Goal: Transaction & Acquisition: Purchase product/service

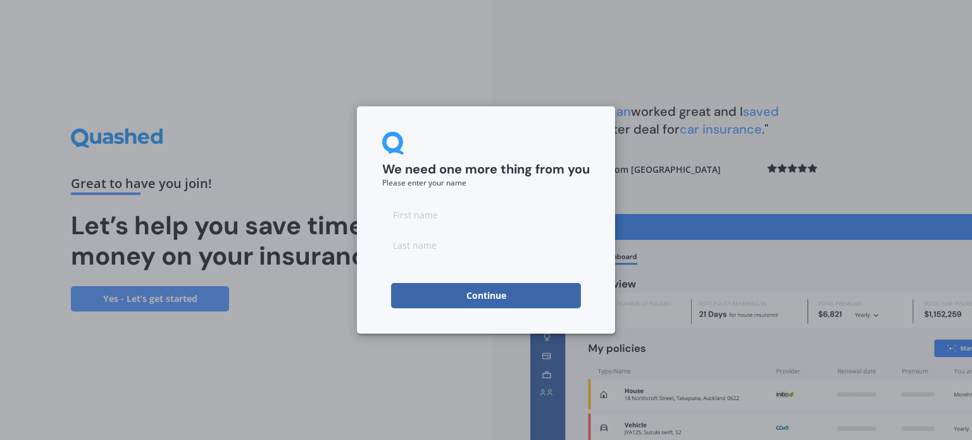
click at [441, 220] on input at bounding box center [486, 214] width 208 height 25
type input "[PERSON_NAME]"
type input "Tse"
drag, startPoint x: 506, startPoint y: 288, endPoint x: 509, endPoint y: 297, distance: 9.4
click at [506, 289] on button "Continue" at bounding box center [486, 295] width 190 height 25
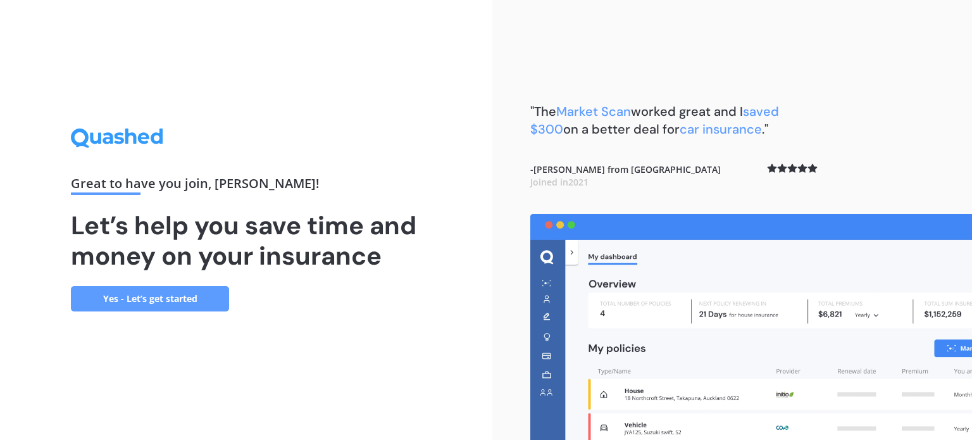
click at [172, 296] on link "Yes - Let’s get started" at bounding box center [150, 298] width 158 height 25
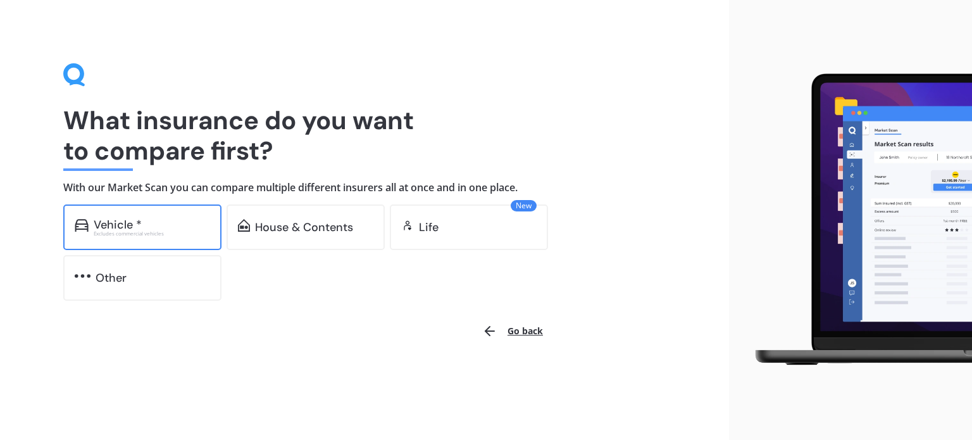
click at [141, 231] on div "Excludes commercial vehicles" at bounding box center [152, 233] width 116 height 5
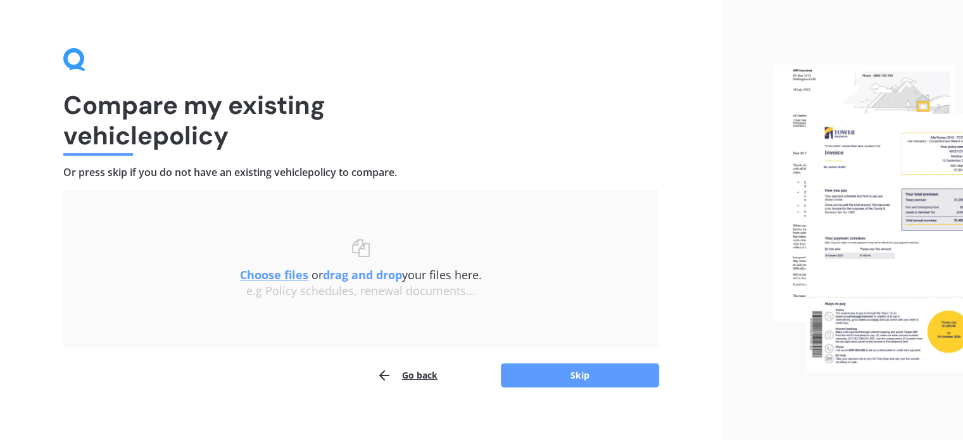
scroll to position [26, 0]
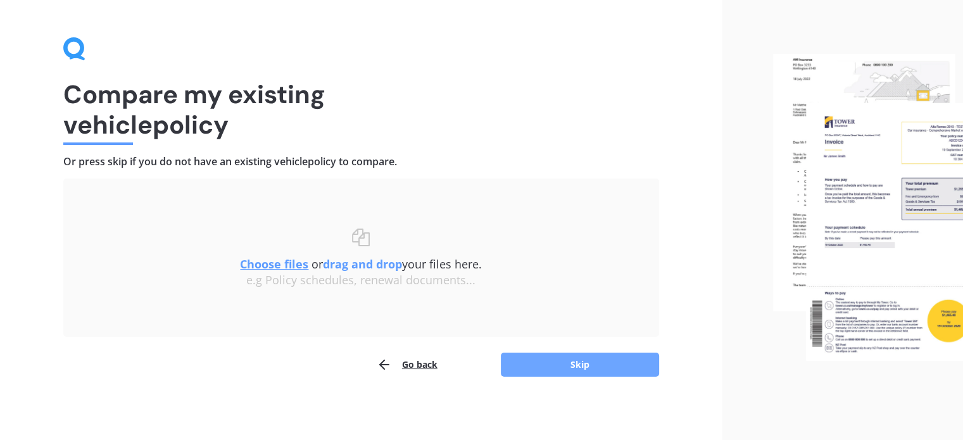
click at [553, 354] on button "Skip" at bounding box center [580, 365] width 158 height 24
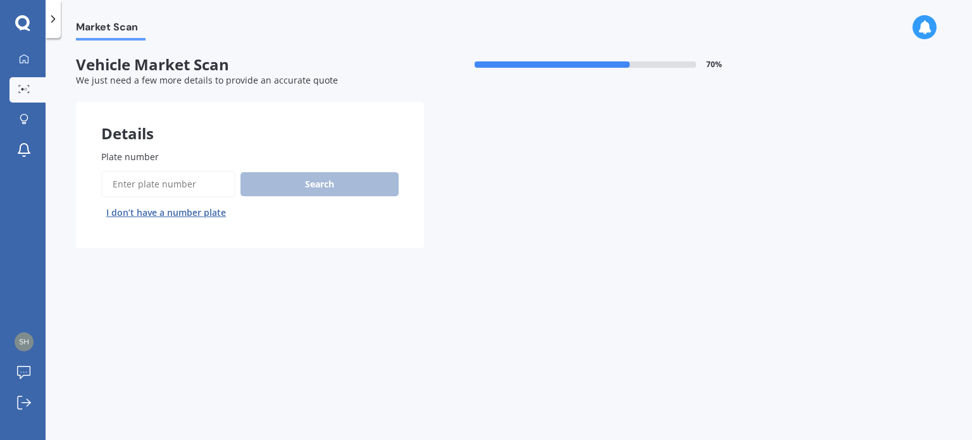
click at [186, 182] on input "Plate number" at bounding box center [168, 184] width 134 height 27
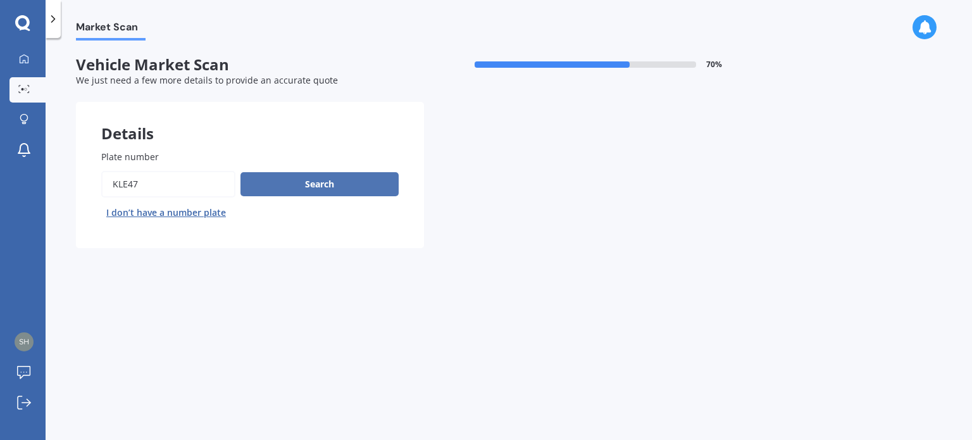
type input "kle47"
click at [296, 173] on button "Search" at bounding box center [320, 184] width 158 height 24
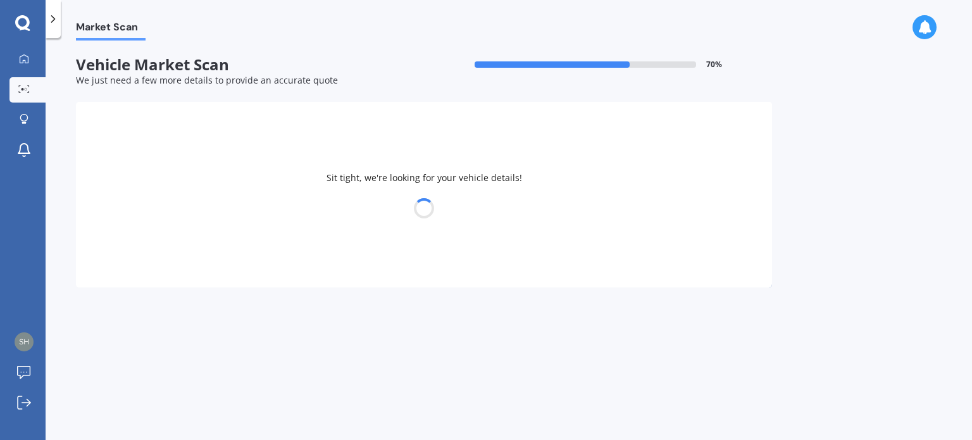
select select "TOYOTA"
select select "PRIUS"
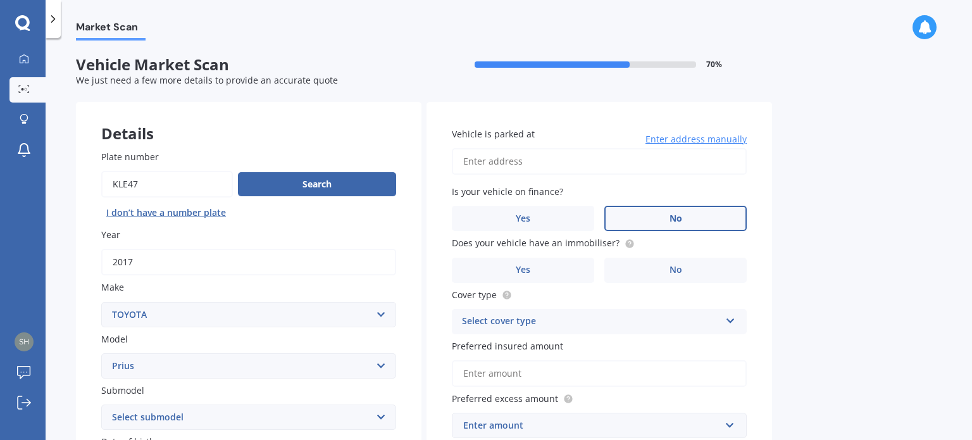
click at [694, 215] on label "No" at bounding box center [676, 218] width 142 height 25
click at [0, 0] on input "No" at bounding box center [0, 0] width 0 height 0
click at [667, 273] on label "No" at bounding box center [676, 270] width 142 height 25
click at [0, 0] on input "No" at bounding box center [0, 0] width 0 height 0
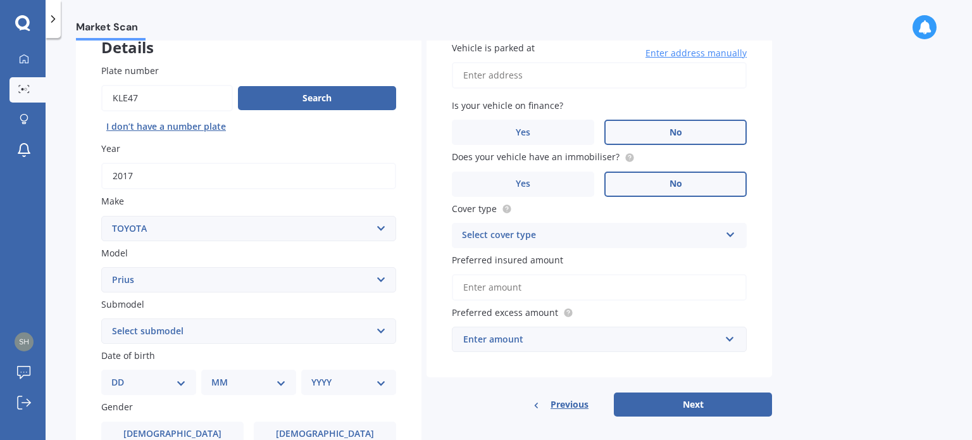
scroll to position [127, 0]
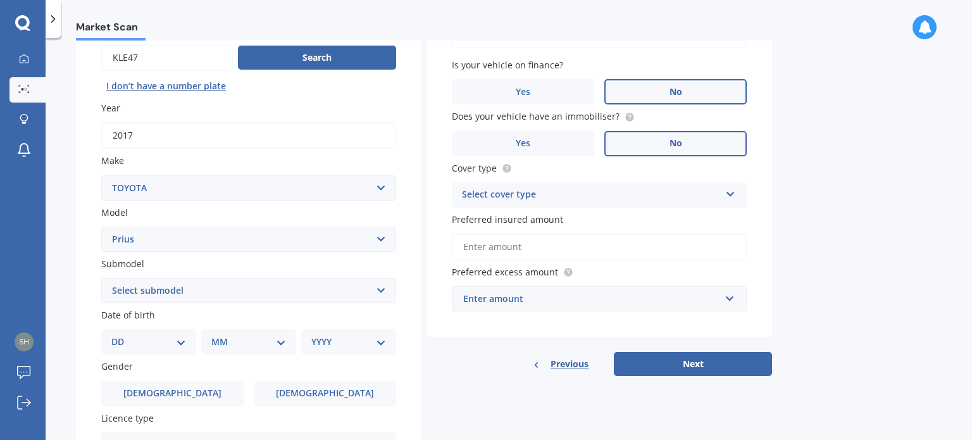
click at [729, 196] on icon at bounding box center [730, 191] width 11 height 9
drag, startPoint x: 520, startPoint y: 217, endPoint x: 650, endPoint y: 227, distance: 130.2
click at [520, 216] on span "Comprehensive" at bounding box center [496, 219] width 67 height 12
click at [594, 241] on input "Preferred insured amount" at bounding box center [599, 247] width 295 height 27
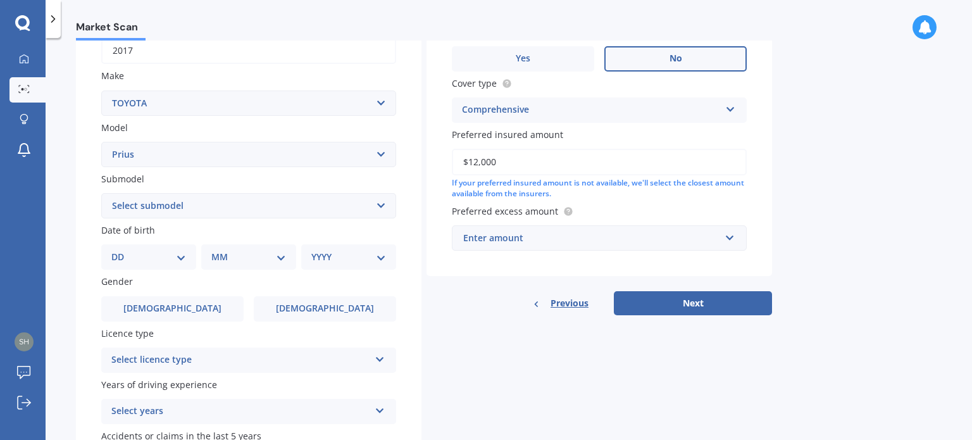
scroll to position [190, 0]
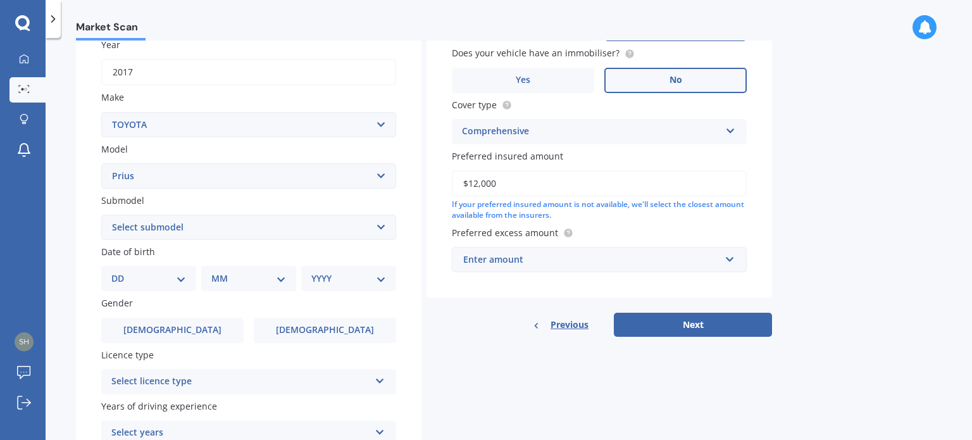
type input "$12,000"
click at [729, 261] on input "text" at bounding box center [595, 260] width 284 height 24
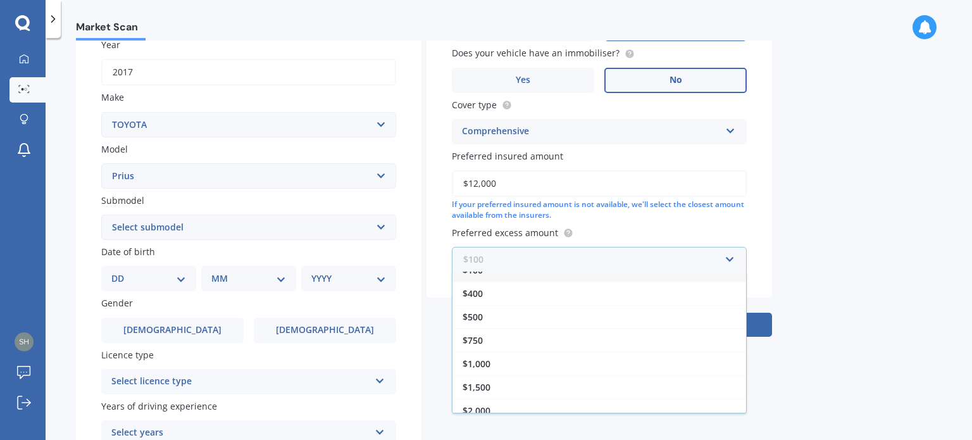
scroll to position [21, 0]
click at [479, 284] on span "$400" at bounding box center [473, 286] width 20 height 12
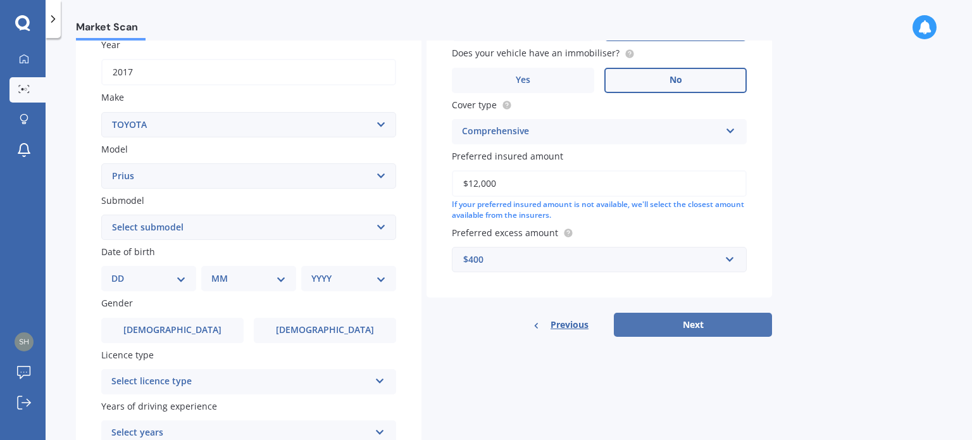
click at [702, 318] on button "Next" at bounding box center [693, 325] width 158 height 24
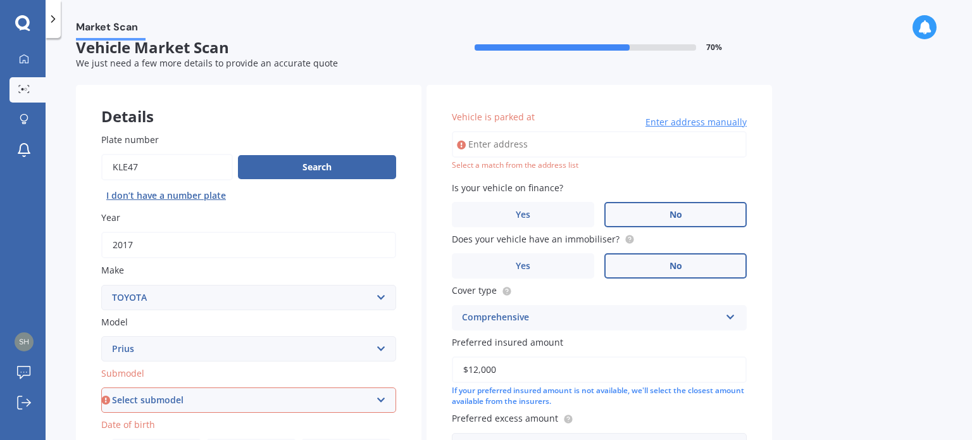
scroll to position [0, 0]
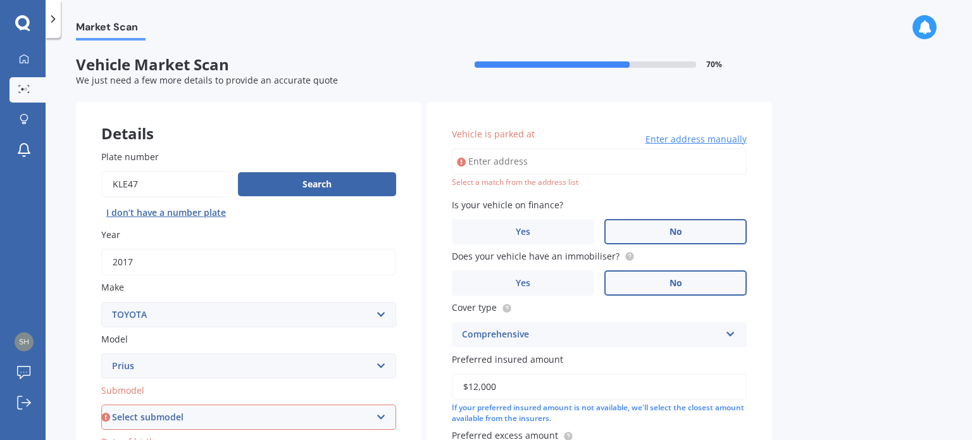
click at [519, 159] on input "Vehicle is parked at" at bounding box center [599, 161] width 295 height 27
type input "[STREET_ADDRESS][PERSON_NAME]"
click at [661, 235] on label "No" at bounding box center [676, 231] width 142 height 25
click at [0, 0] on input "No" at bounding box center [0, 0] width 0 height 0
drag, startPoint x: 454, startPoint y: 253, endPoint x: 612, endPoint y: 256, distance: 157.7
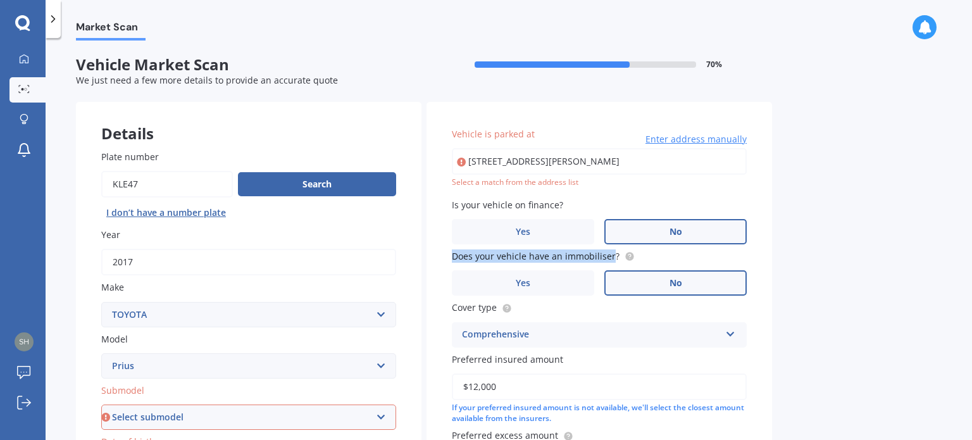
click at [612, 256] on span "Does your vehicle have an immobiliser?" at bounding box center [536, 256] width 168 height 12
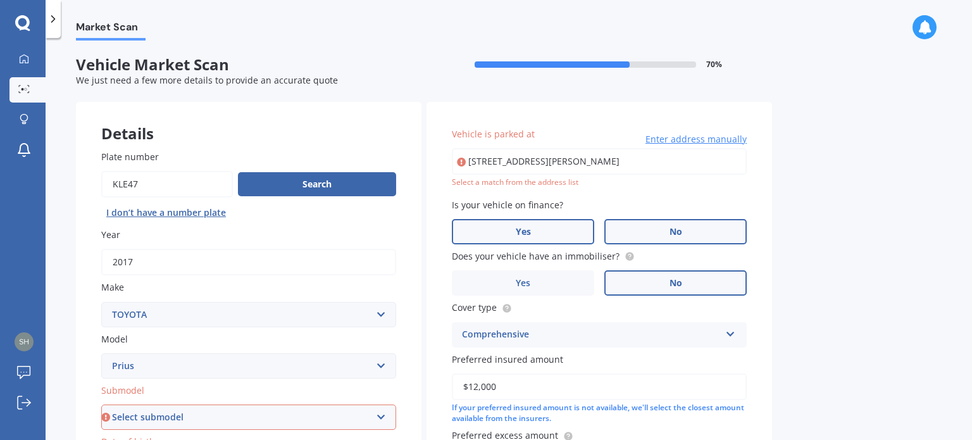
click at [544, 240] on label "Yes" at bounding box center [523, 231] width 142 height 25
click at [0, 0] on input "Yes" at bounding box center [0, 0] width 0 height 0
click at [633, 228] on label "No" at bounding box center [676, 231] width 142 height 25
click at [0, 0] on input "No" at bounding box center [0, 0] width 0 height 0
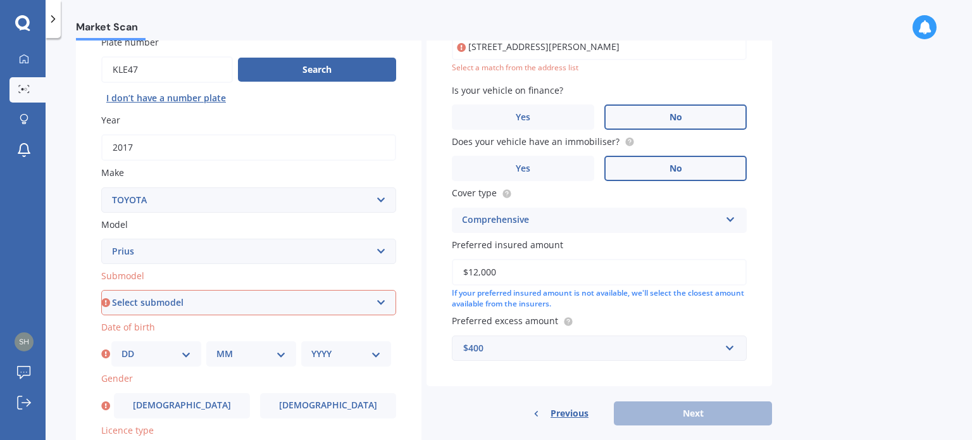
scroll to position [127, 0]
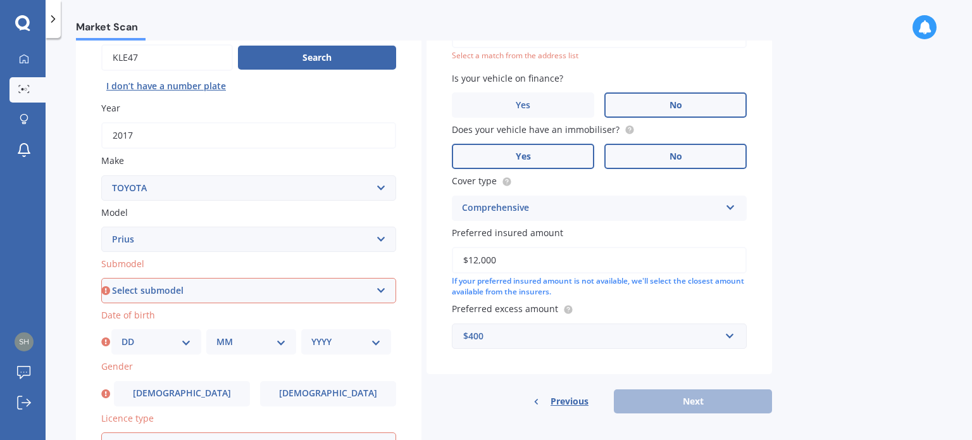
click at [557, 154] on label "Yes" at bounding box center [523, 156] width 142 height 25
click at [0, 0] on input "Yes" at bounding box center [0, 0] width 0 height 0
click at [688, 207] on div "Comprehensive" at bounding box center [591, 208] width 258 height 15
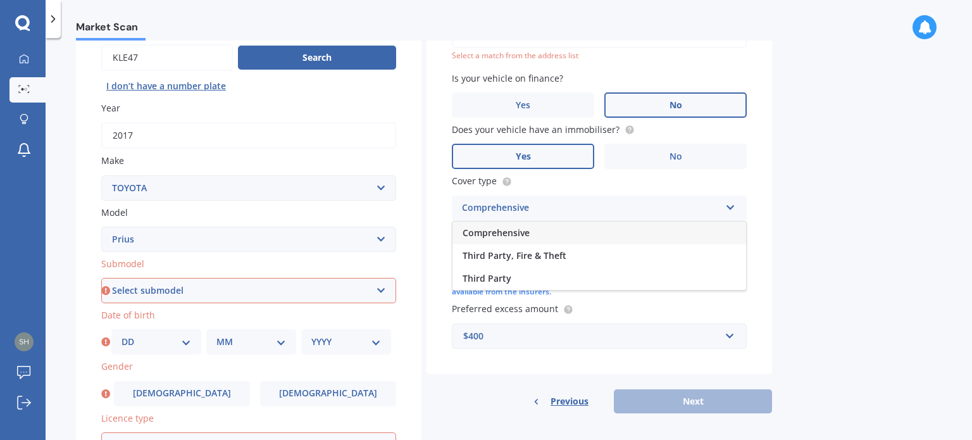
click at [568, 232] on div "Comprehensive" at bounding box center [600, 233] width 294 height 23
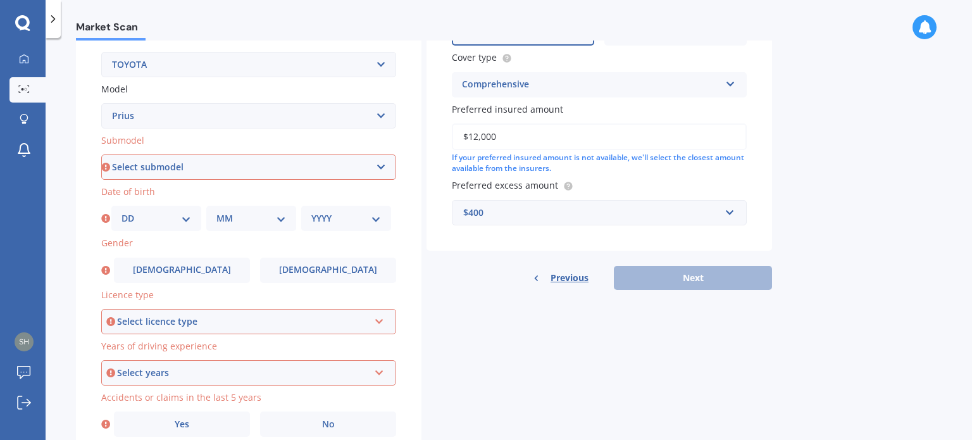
scroll to position [253, 0]
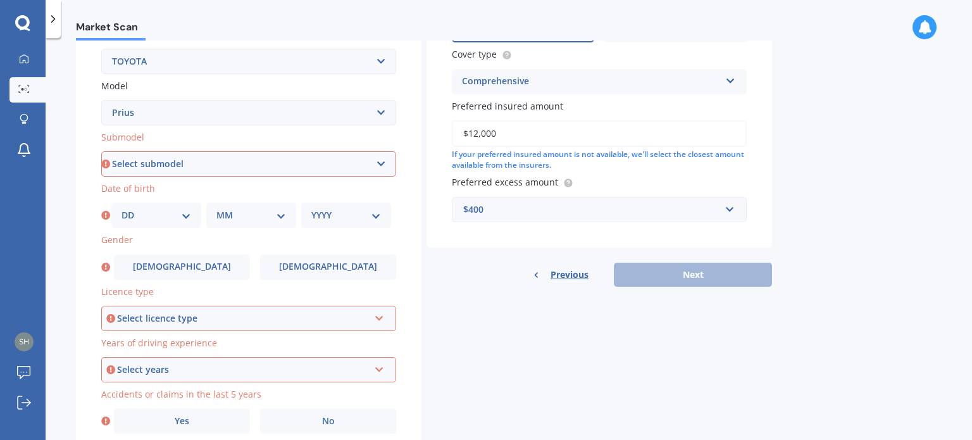
click at [681, 271] on div "Previous Next" at bounding box center [600, 275] width 346 height 24
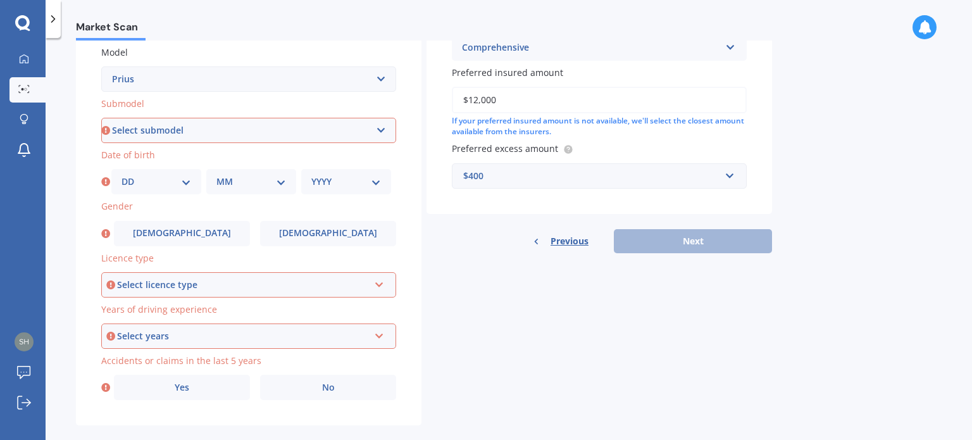
scroll to position [305, 0]
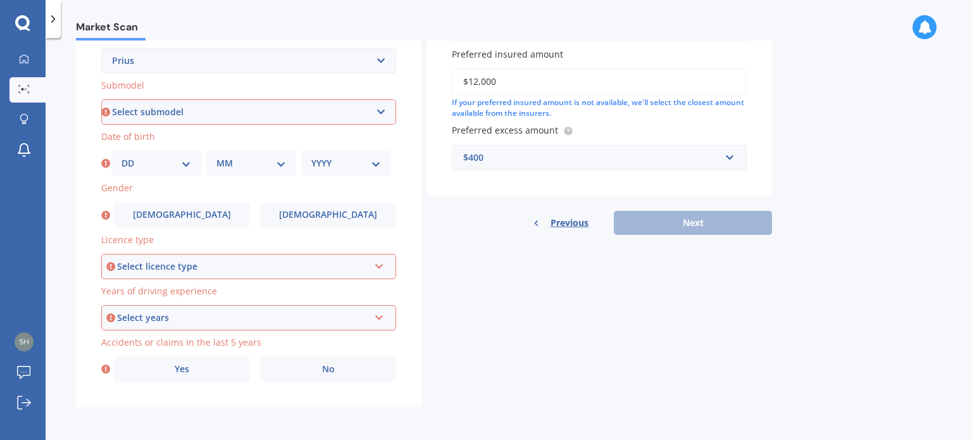
click at [248, 268] on div "Select licence type" at bounding box center [243, 267] width 252 height 14
click at [515, 344] on div "Details Plate number Search I don’t have a number plate Year [DATE] Make Select…" at bounding box center [424, 102] width 696 height 611
click at [385, 321] on div "Select years 5 or more years 4 years 3 years 2 years 1 year" at bounding box center [248, 317] width 295 height 25
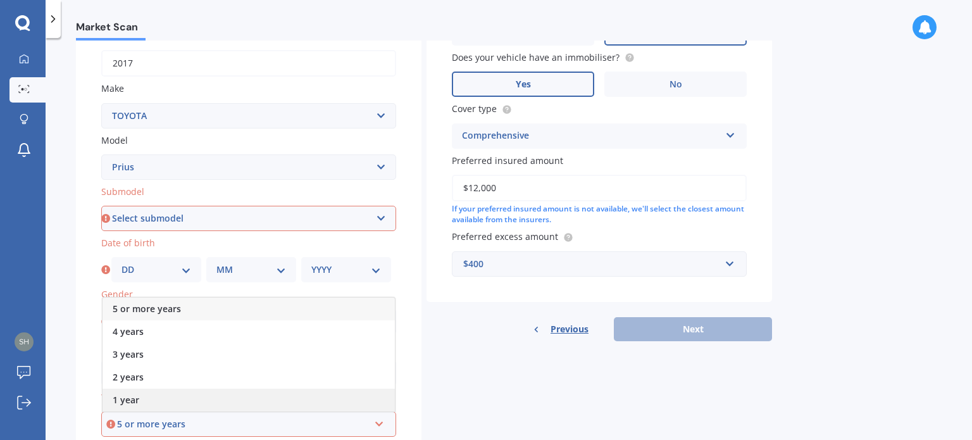
scroll to position [179, 0]
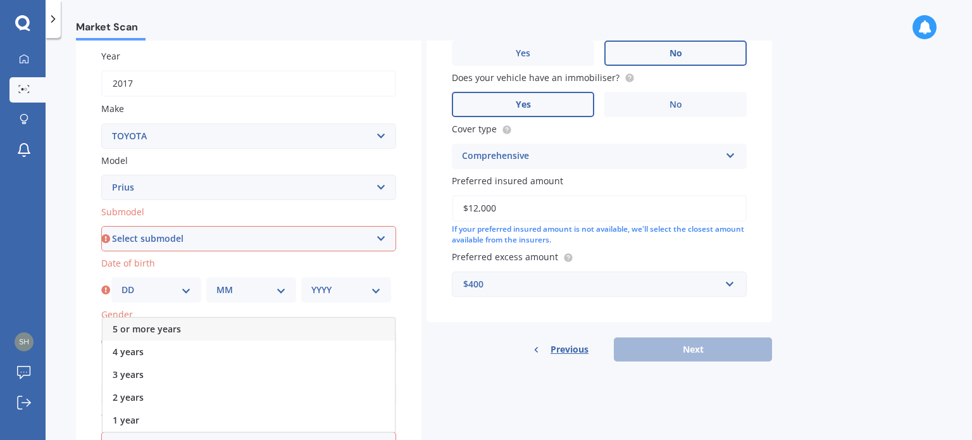
click at [145, 326] on span "5 or more years" at bounding box center [147, 329] width 68 height 12
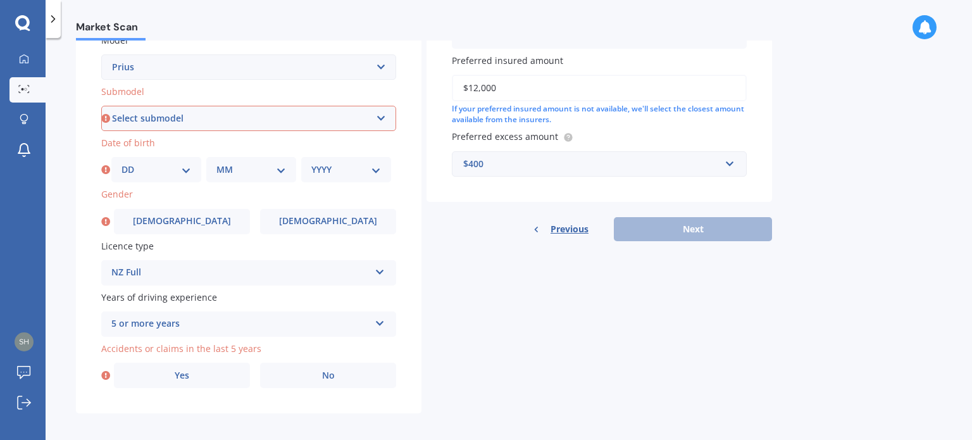
scroll to position [305, 0]
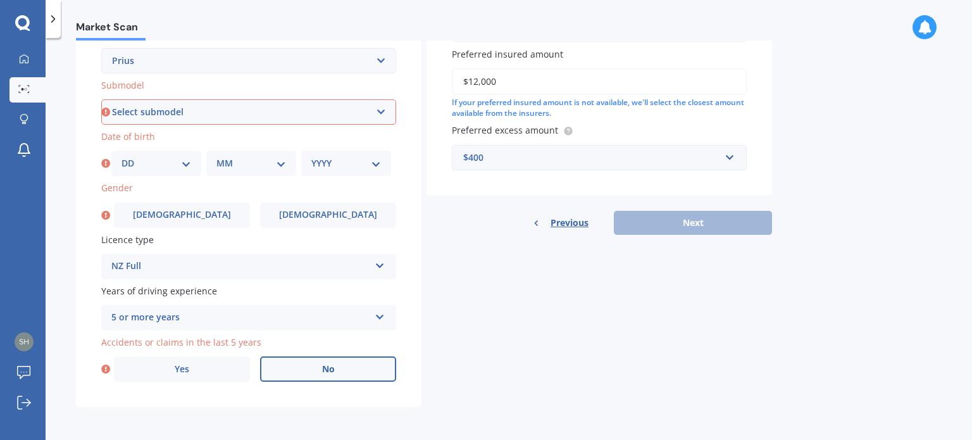
click at [337, 371] on label "No" at bounding box center [328, 368] width 136 height 25
click at [0, 0] on input "No" at bounding box center [0, 0] width 0 height 0
click at [713, 223] on div "Previous Next" at bounding box center [600, 223] width 346 height 24
click at [296, 111] on select "Select submodel (All other) Hybrid" at bounding box center [248, 111] width 295 height 25
select select "HYBRID"
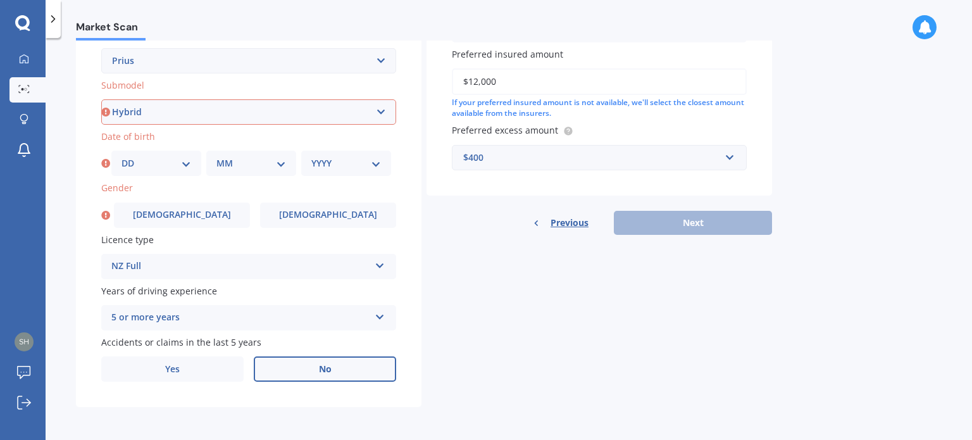
click at [101, 99] on select "Select submodel (All other) Hybrid" at bounding box center [248, 111] width 295 height 25
click at [372, 166] on select "YYYY 2025 2024 2023 2022 2021 2020 2019 2018 2017 2016 2015 2014 2013 2012 2011…" at bounding box center [346, 163] width 70 height 14
select select "1969"
click at [311, 156] on select "YYYY 2025 2024 2023 2022 2021 2020 2019 2018 2017 2016 2015 2014 2013 2012 2011…" at bounding box center [346, 163] width 70 height 14
click at [280, 169] on select "MM 01 02 03 04 05 06 07 08 09 10 11 12" at bounding box center [251, 163] width 70 height 14
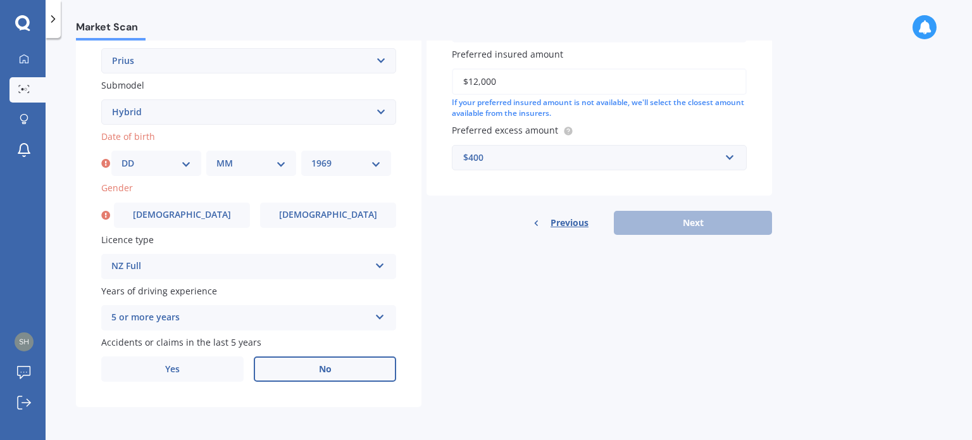
select select "02"
click at [216, 156] on select "MM 01 02 03 04 05 06 07 08 09 10 11 12" at bounding box center [251, 163] width 70 height 14
click at [184, 163] on select "DD 01 02 03 04 05 06 07 08 09 10 11 12 13 14 15 16 17 18 19 20 21 22 23 24 25 2…" at bounding box center [157, 163] width 70 height 14
select select "27"
click at [122, 156] on select "DD 01 02 03 04 05 06 07 08 09 10 11 12 13 14 15 16 17 18 19 20 21 22 23 24 25 2…" at bounding box center [157, 163] width 70 height 14
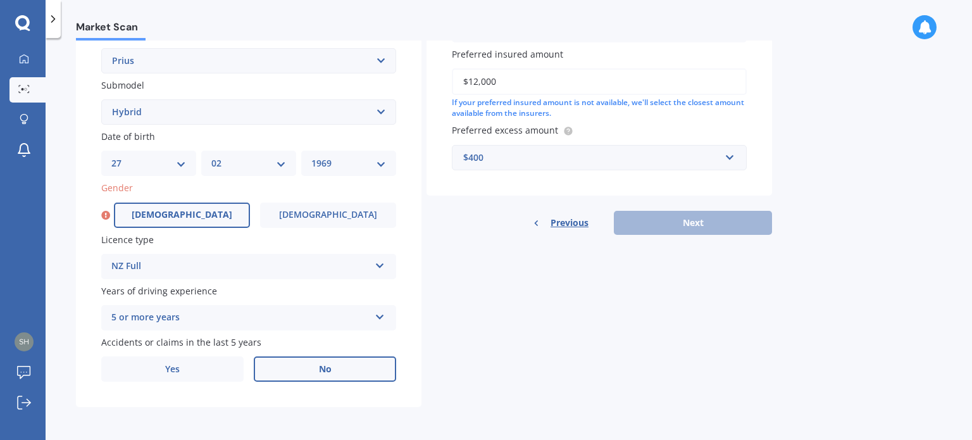
click at [217, 211] on label "[DEMOGRAPHIC_DATA]" at bounding box center [182, 215] width 136 height 25
click at [0, 0] on input "[DEMOGRAPHIC_DATA]" at bounding box center [0, 0] width 0 height 0
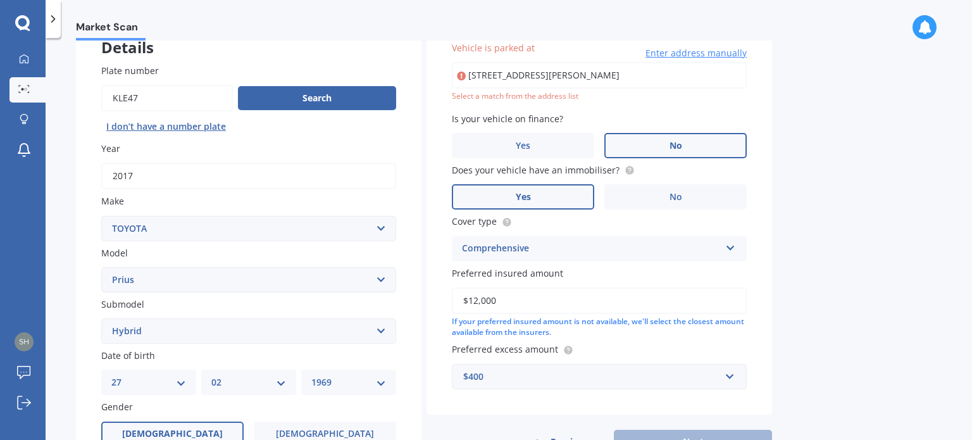
scroll to position [276, 0]
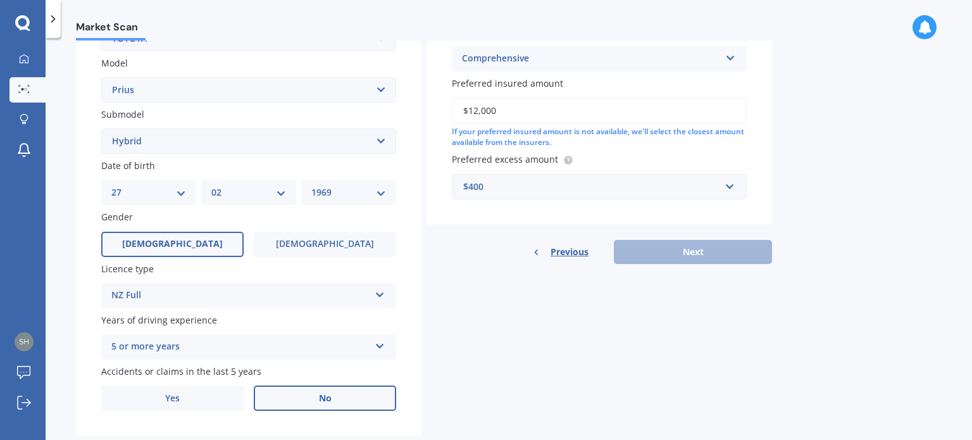
click at [209, 249] on label "[DEMOGRAPHIC_DATA]" at bounding box center [172, 244] width 142 height 25
click at [0, 0] on input "[DEMOGRAPHIC_DATA]" at bounding box center [0, 0] width 0 height 0
click at [315, 246] on span "[DEMOGRAPHIC_DATA]" at bounding box center [325, 244] width 101 height 11
click at [0, 0] on input "[DEMOGRAPHIC_DATA]" at bounding box center [0, 0] width 0 height 0
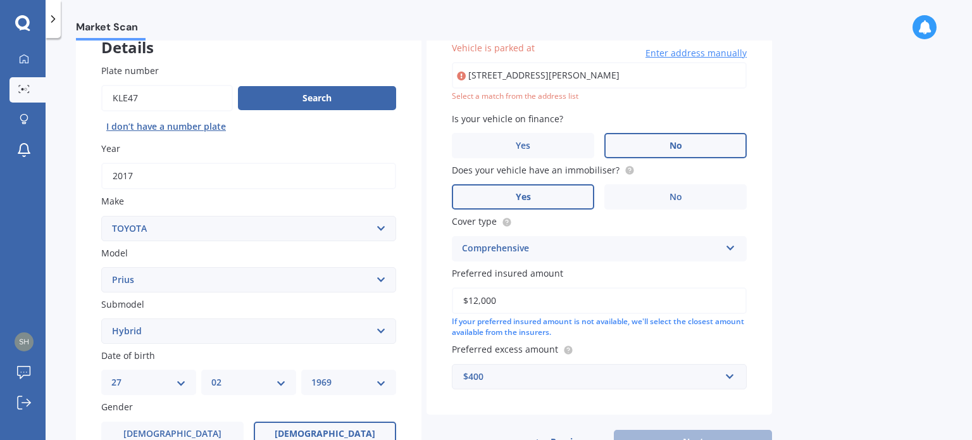
scroll to position [23, 0]
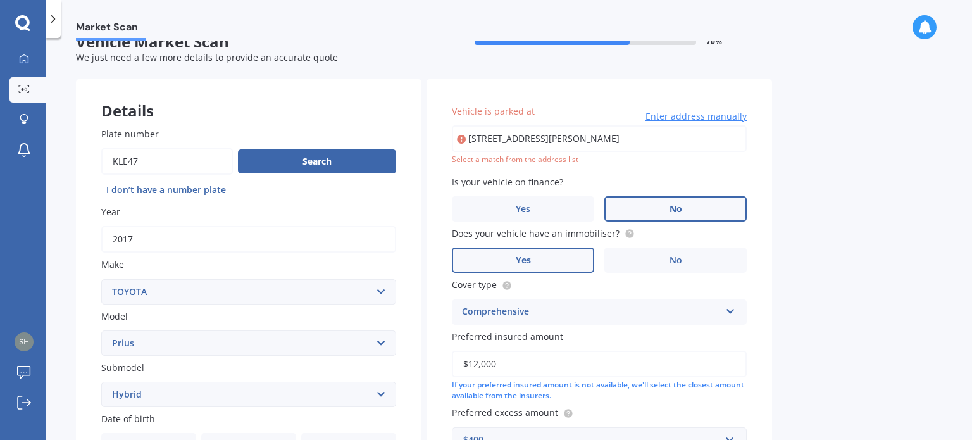
click at [651, 146] on input "[STREET_ADDRESS][PERSON_NAME]" at bounding box center [599, 138] width 295 height 27
type input "[STREET_ADDRESS][PERSON_NAME]"
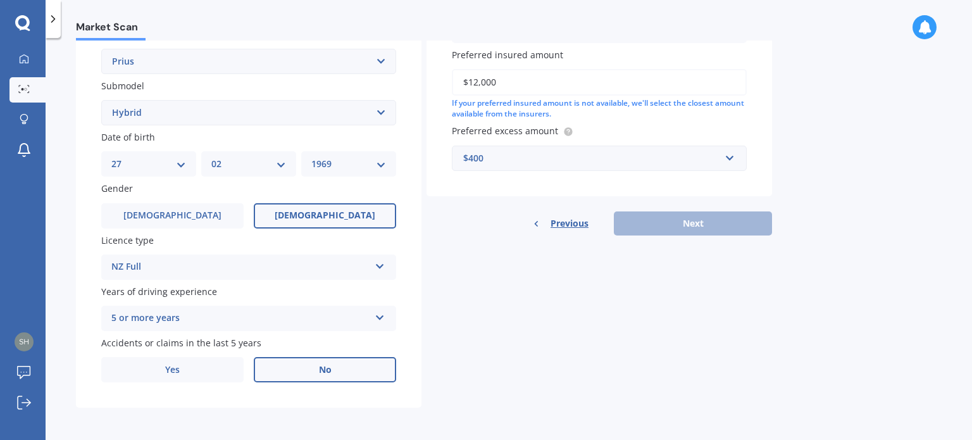
scroll to position [305, 0]
click at [679, 222] on div "Previous Next" at bounding box center [600, 223] width 346 height 24
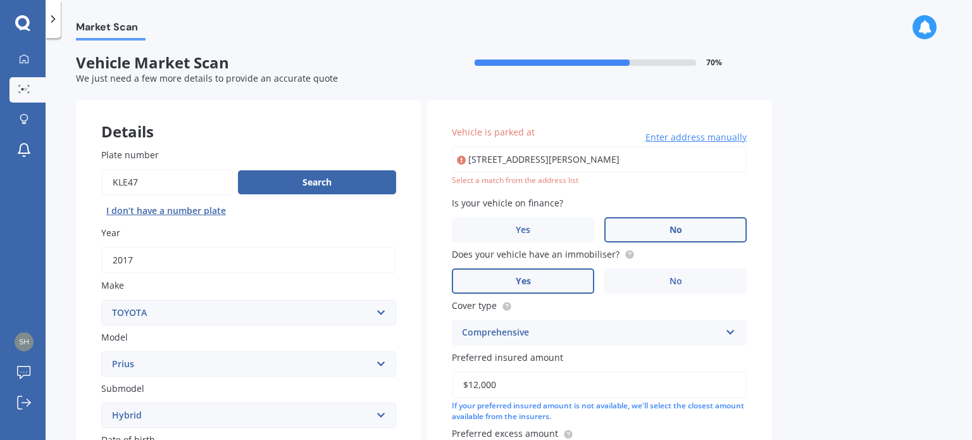
scroll to position [0, 0]
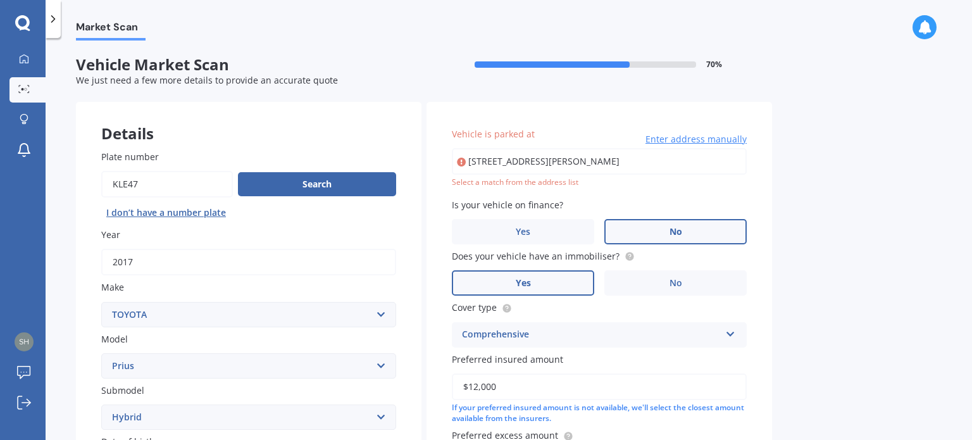
click at [667, 142] on span "Enter address manually" at bounding box center [696, 139] width 101 height 13
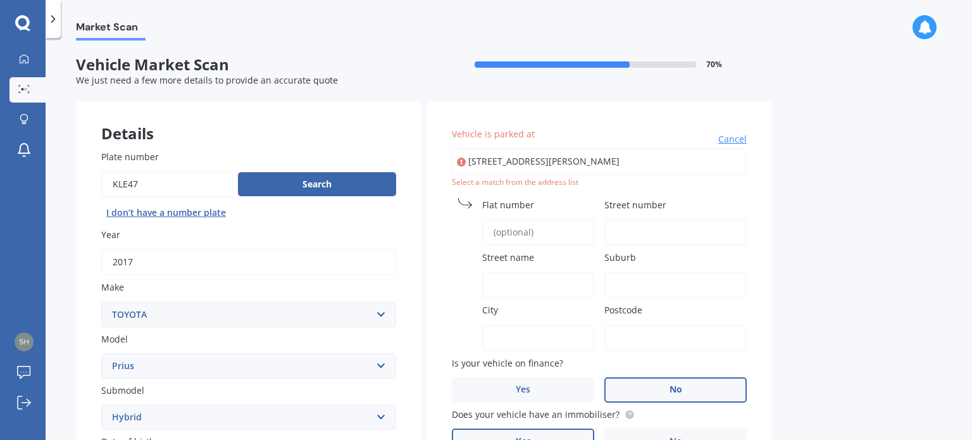
click at [633, 207] on span "Street number" at bounding box center [636, 205] width 62 height 12
click at [633, 219] on input "Street number" at bounding box center [676, 232] width 142 height 27
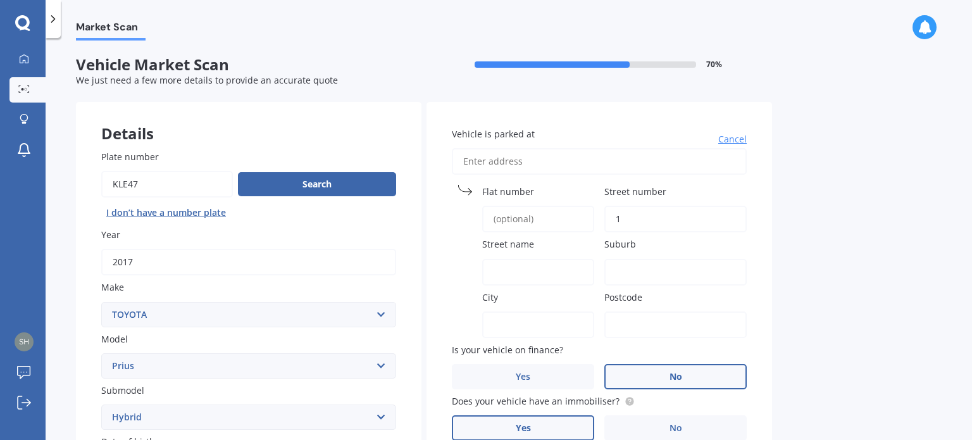
type input "17"
type input "[STREET_ADDRESS][PERSON_NAME]"
type input "17"
type input "[PERSON_NAME] Drive"
type input "Blenheim"
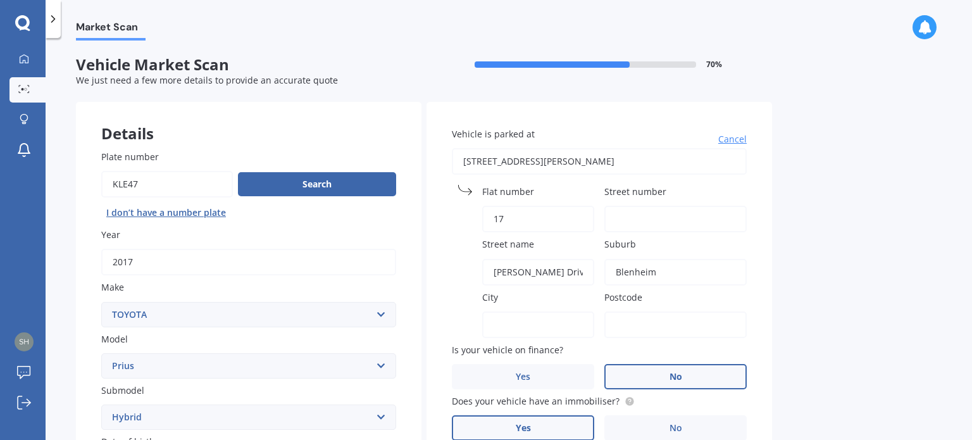
type input "Blenheim"
type input "7201"
click at [658, 190] on span "Street number" at bounding box center [636, 191] width 62 height 12
click at [658, 206] on input "Street number" at bounding box center [676, 219] width 142 height 27
click at [519, 223] on input "17" at bounding box center [538, 219] width 112 height 27
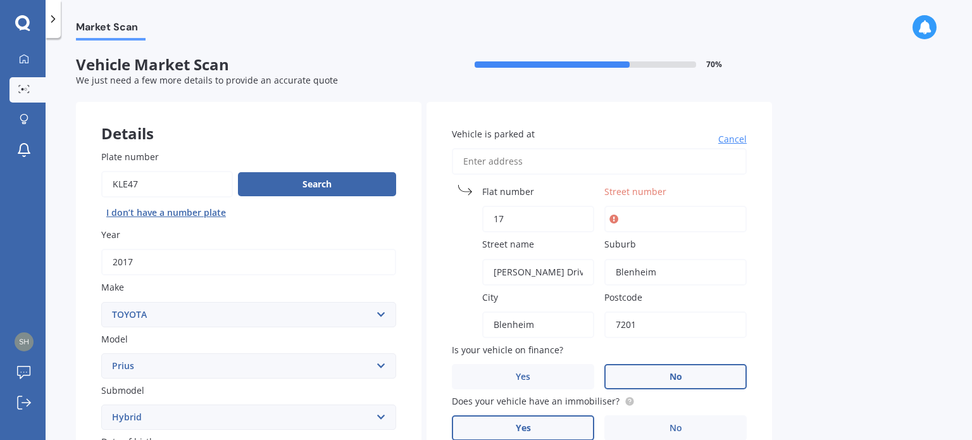
type input "1"
click at [660, 220] on input "Street number" at bounding box center [676, 219] width 142 height 27
type input "17"
type input "[STREET_ADDRESS][PERSON_NAME]"
type input "17"
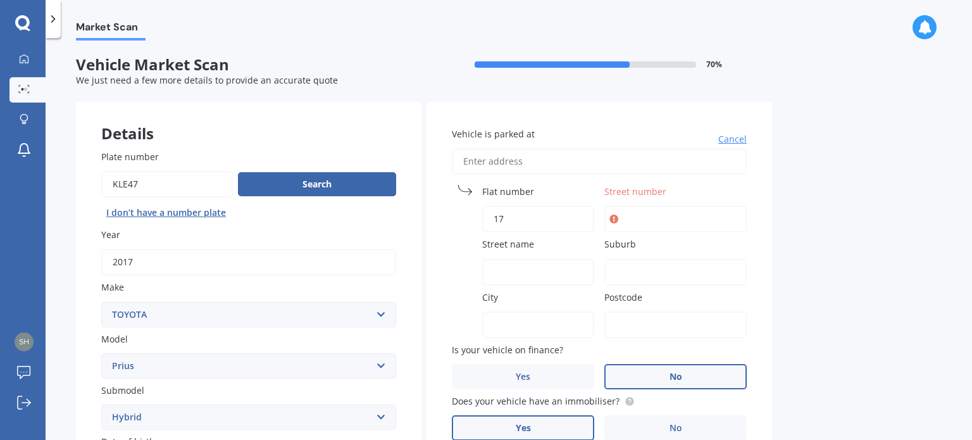
click at [558, 222] on input "17" at bounding box center [538, 219] width 112 height 27
type input "1"
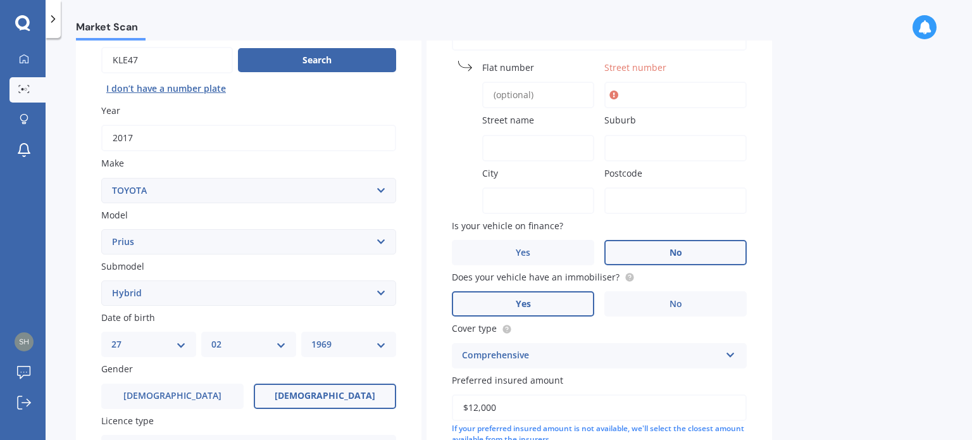
scroll to position [115, 0]
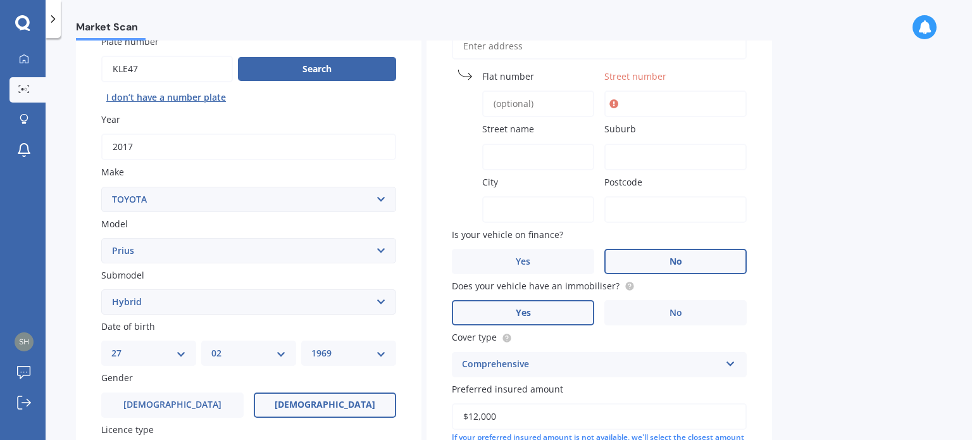
click at [637, 99] on input "Street number" at bounding box center [676, 104] width 142 height 27
type input "17"
type input "[STREET_ADDRESS][PERSON_NAME]"
type input "17"
type input "[PERSON_NAME] Drive"
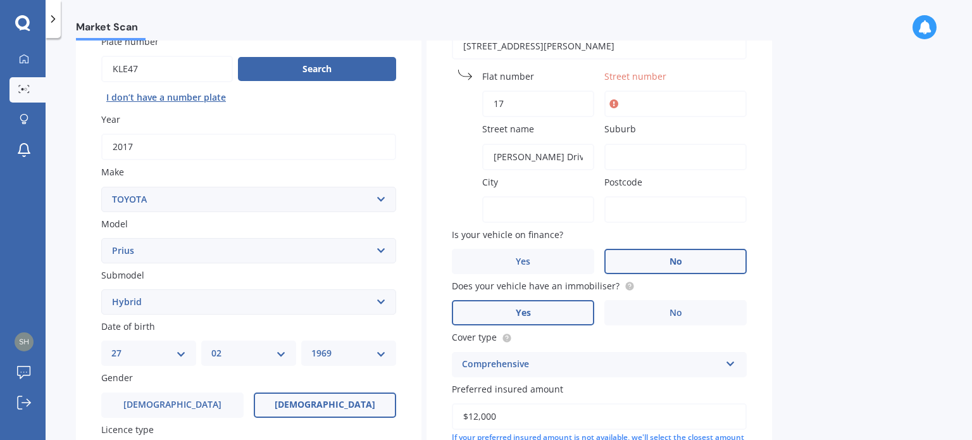
type input "Blenheim"
type input "7201"
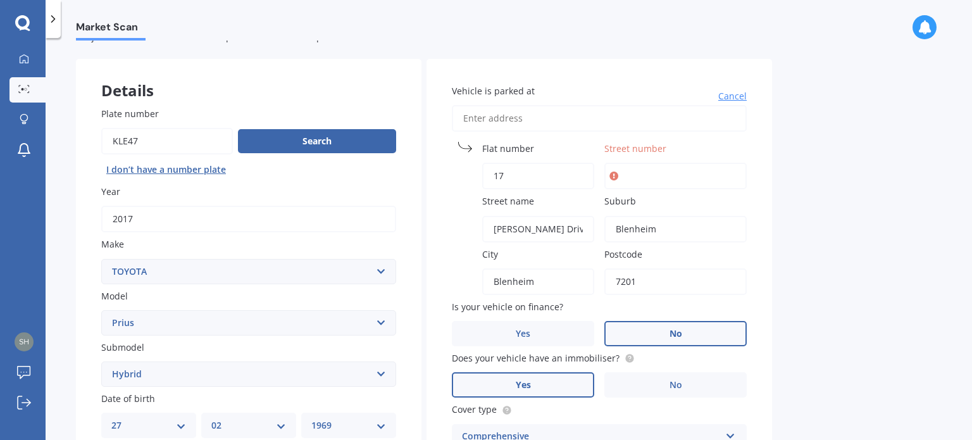
scroll to position [63, 0]
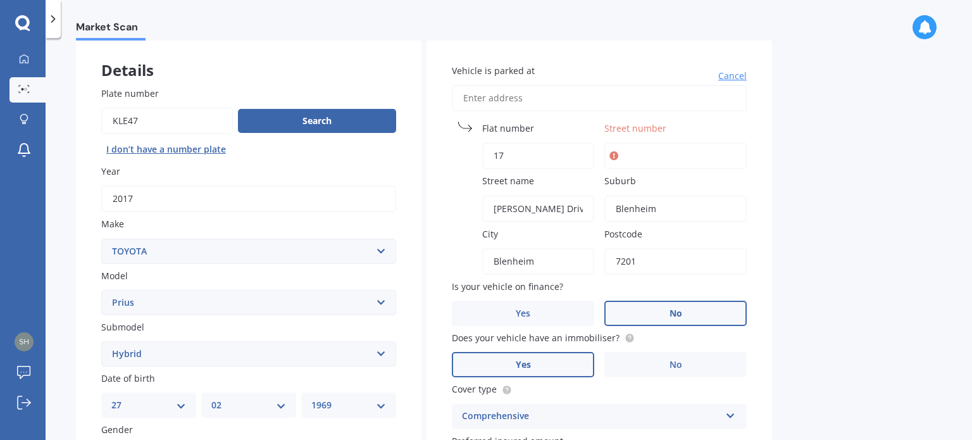
click at [638, 154] on input "Street number" at bounding box center [676, 155] width 142 height 27
type input "17"
type input "[STREET_ADDRESS][PERSON_NAME]"
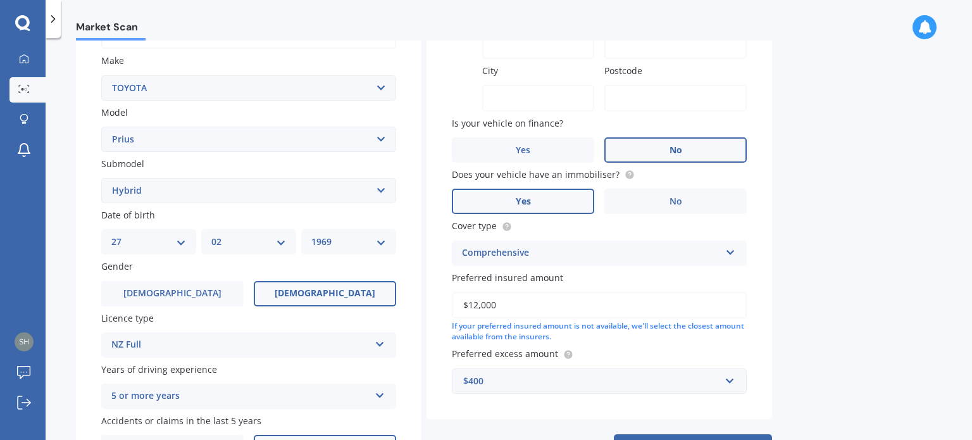
scroll to position [305, 0]
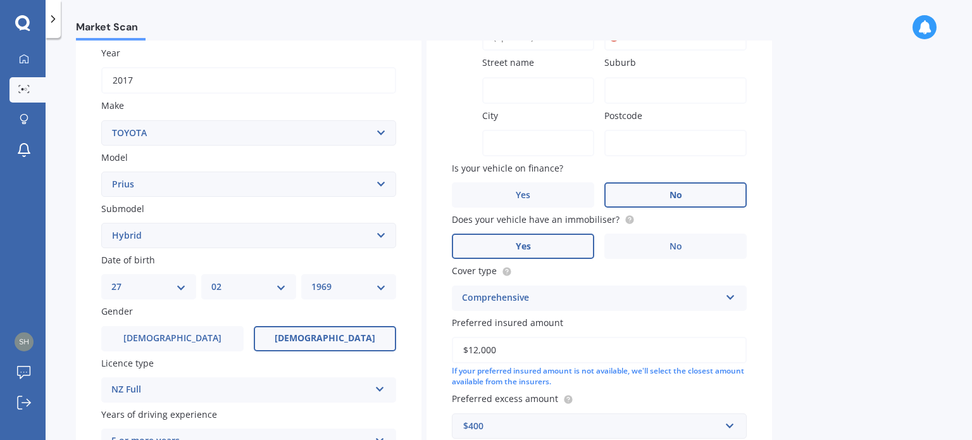
click at [727, 360] on div "Vehicle is parked at [STREET_ADDRESS][PERSON_NAME] Cancel Flat number Street nu…" at bounding box center [600, 211] width 346 height 583
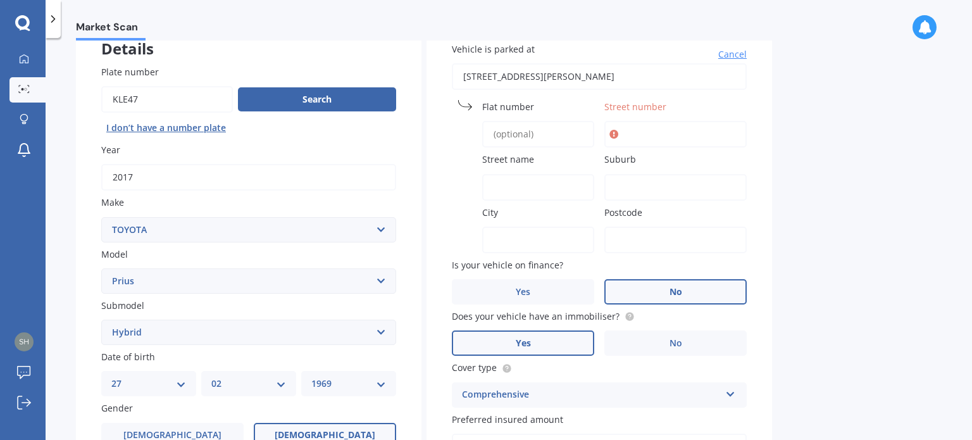
scroll to position [63, 0]
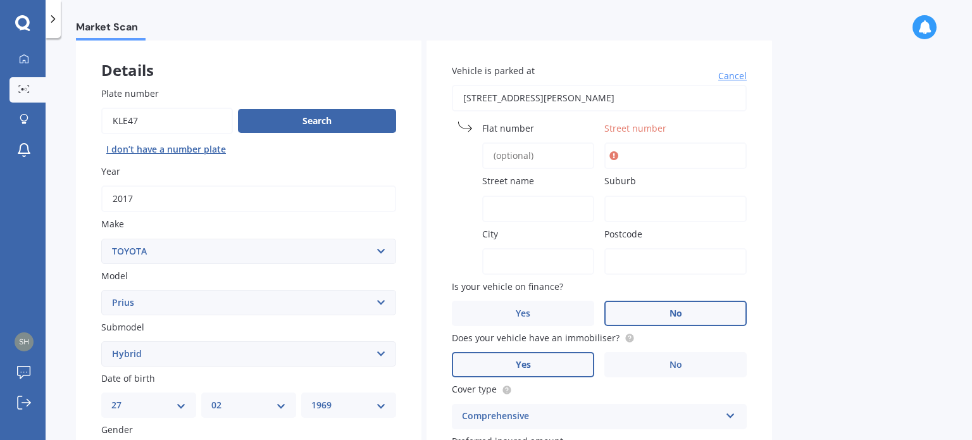
click at [526, 158] on input "Flat number" at bounding box center [538, 155] width 112 height 27
type input "17"
type input "[PERSON_NAME] Drive"
type input "Blenheim"
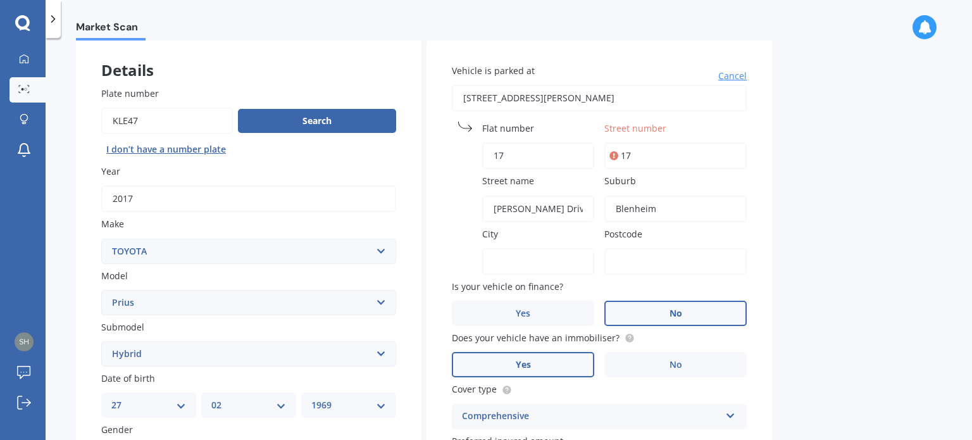
type input "Blenheim"
type input "7201"
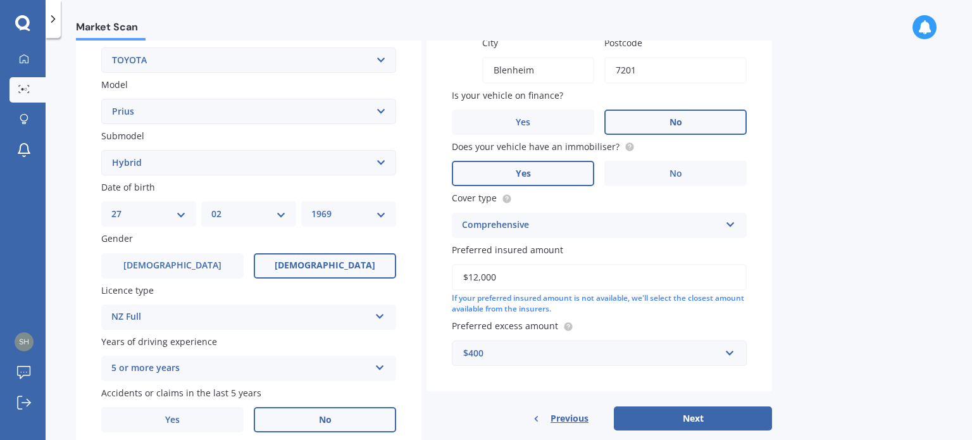
scroll to position [305, 0]
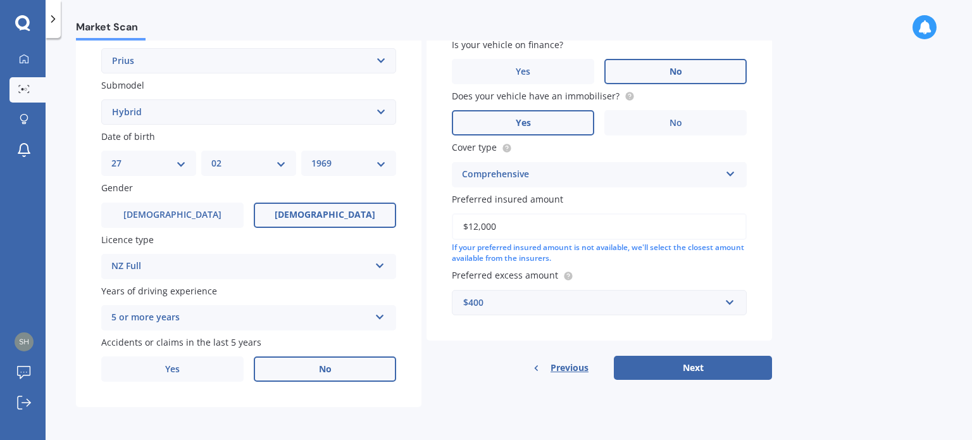
drag, startPoint x: 717, startPoint y: 368, endPoint x: 862, endPoint y: 301, distance: 160.3
click at [717, 367] on button "Next" at bounding box center [693, 368] width 158 height 24
select select "27"
select select "02"
select select "1969"
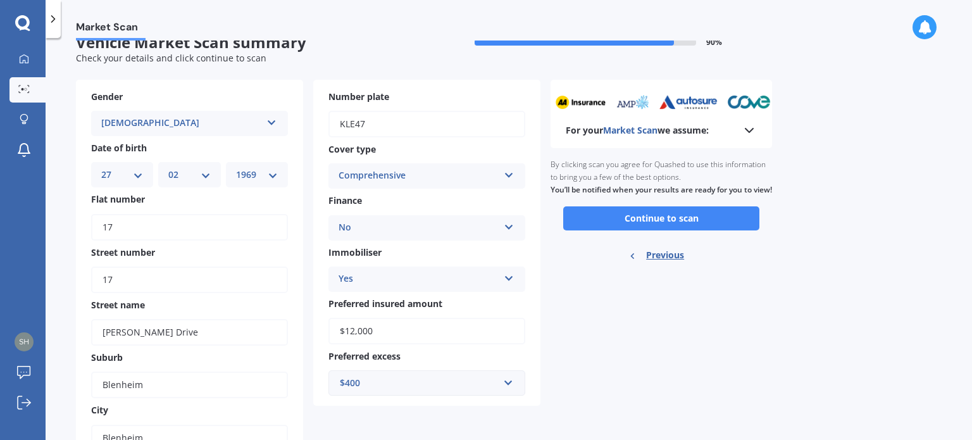
scroll to position [0, 0]
